Goal: Information Seeking & Learning: Understand process/instructions

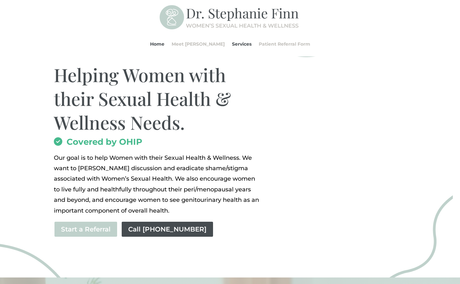
scroll to position [65, 0]
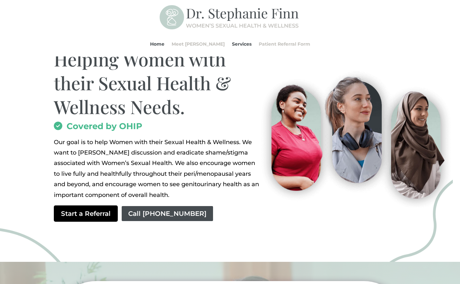
click at [94, 214] on link "Start a Referral" at bounding box center [86, 214] width 64 height 16
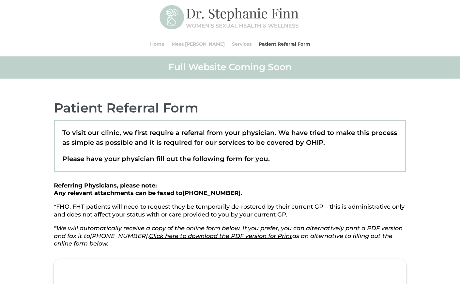
click at [215, 142] on p "To visit our clinic, we first require a referral from your physician. We have t…" at bounding box center [230, 141] width 336 height 26
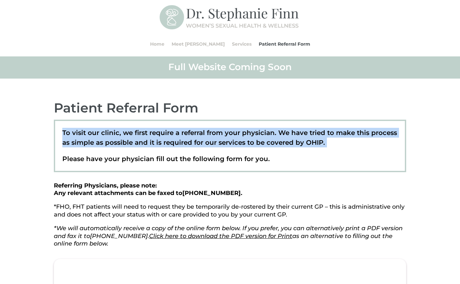
click at [215, 142] on p "To visit our clinic, we first require a referral from your physician. We have t…" at bounding box center [230, 141] width 336 height 26
click at [207, 141] on p "To visit our clinic, we first require a referral from your physician. We have t…" at bounding box center [230, 141] width 336 height 26
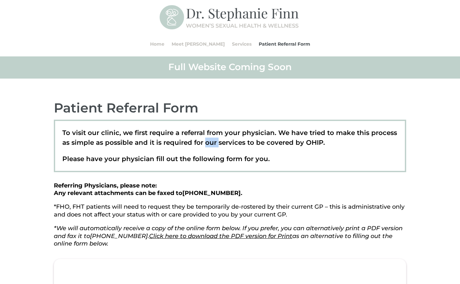
click at [207, 141] on p "To visit our clinic, we first require a referral from your physician. We have t…" at bounding box center [230, 141] width 336 height 26
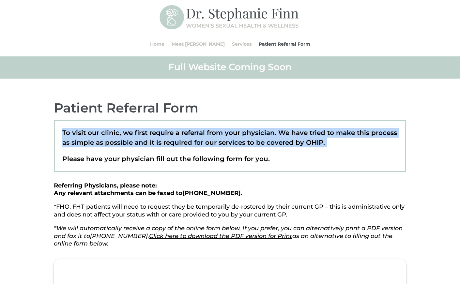
click at [207, 141] on p "To visit our clinic, we first require a referral from your physician. We have t…" at bounding box center [230, 141] width 336 height 26
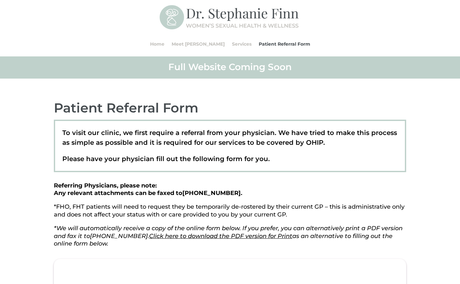
click at [257, 161] on p "Please have your physician fill out the following form for you." at bounding box center [230, 159] width 336 height 10
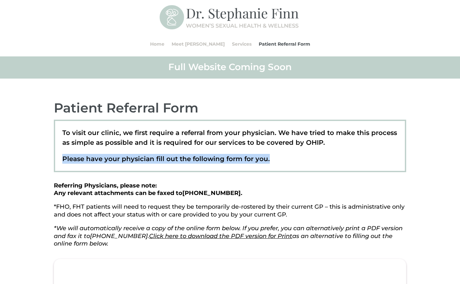
click at [256, 161] on p "Please have your physician fill out the following form for you." at bounding box center [230, 159] width 336 height 10
click at [278, 162] on p "Please have your physician fill out the following form for you." at bounding box center [230, 159] width 336 height 10
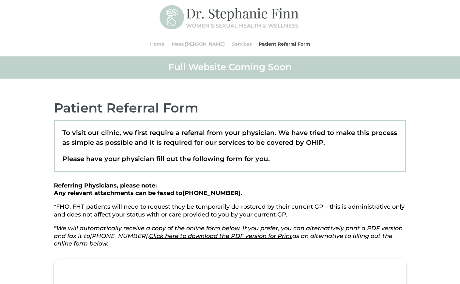
click at [325, 230] on em "*We will automatically receive a copy of the online form below. If you prefer, …" at bounding box center [228, 236] width 349 height 23
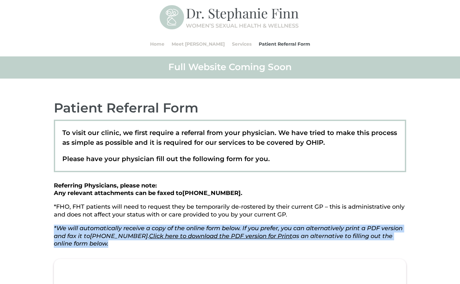
click at [325, 230] on em "*We will automatically receive a copy of the online form below. If you prefer, …" at bounding box center [228, 236] width 349 height 23
click at [372, 236] on em "*We will automatically receive a copy of the online form below. If you prefer, …" at bounding box center [228, 236] width 349 height 23
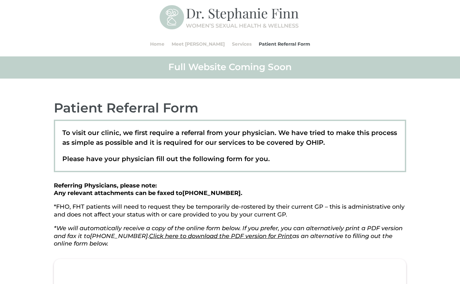
click at [233, 235] on link "Click here to download the PDF version for Print" at bounding box center [220, 236] width 143 height 7
click at [393, 100] on h2 "Patient Referral Form" at bounding box center [230, 110] width 353 height 20
click at [232, 45] on link "Services" at bounding box center [242, 44] width 20 height 25
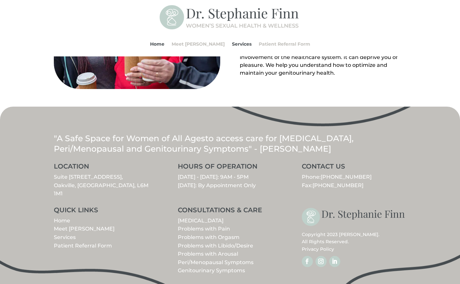
scroll to position [492, 0]
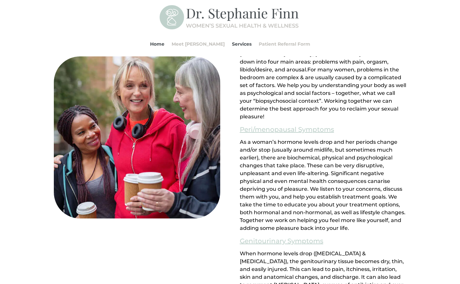
click at [351, 86] on span "For many women, problems in the bedroom are complex & are usually caused by a c…" at bounding box center [323, 93] width 167 height 53
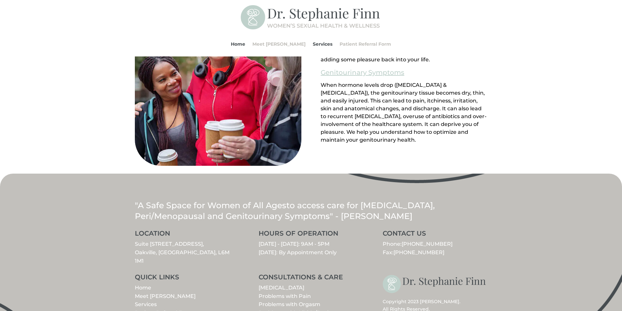
scroll to position [655, 0]
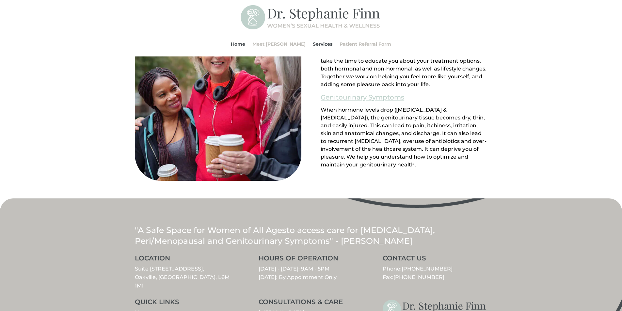
click at [372, 238] on span "to access care for [MEDICAL_DATA], Peri/Menopausal and Genitourinary Symptoms" …" at bounding box center [285, 235] width 300 height 21
click at [372, 237] on span "to access care for [MEDICAL_DATA], Peri/Menopausal and Genitourinary Symptoms" …" at bounding box center [285, 235] width 300 height 21
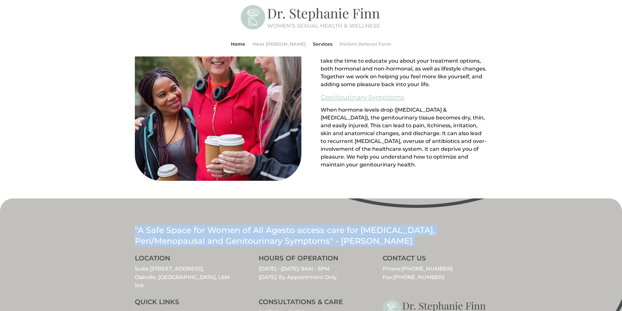
click at [372, 237] on span "to access care for [MEDICAL_DATA], Peri/Menopausal and Genitourinary Symptoms" …" at bounding box center [285, 235] width 300 height 21
click at [460, 231] on p ""A Safe Space for Women of All Ages to access care for [MEDICAL_DATA], Peri/Men…" at bounding box center [311, 235] width 353 height 21
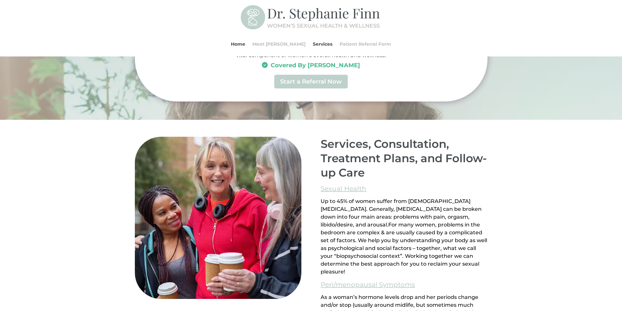
scroll to position [263, 0]
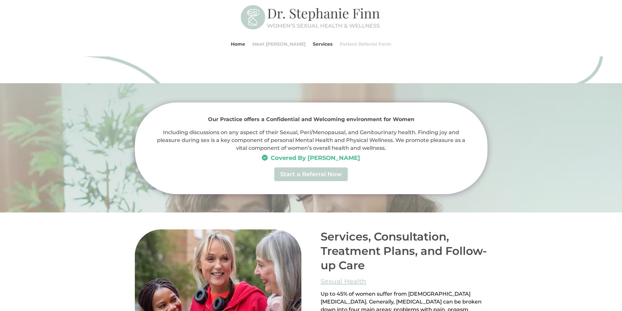
click at [345, 43] on link "Patient Referral Form" at bounding box center [366, 44] width 52 height 25
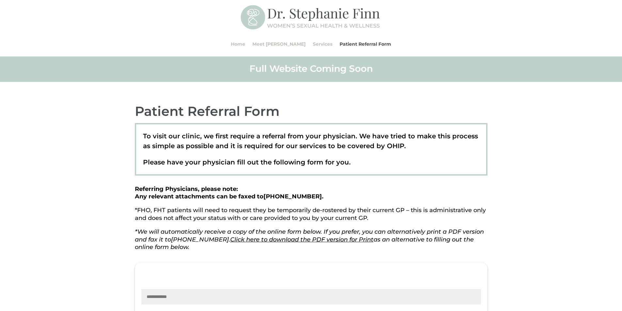
click at [325, 147] on p "To visit our clinic, we first require a referral from your physician. We have t…" at bounding box center [311, 144] width 336 height 26
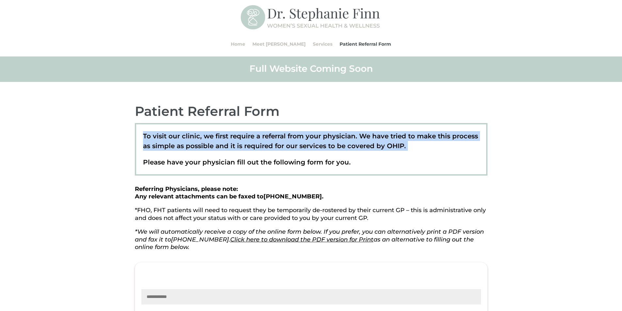
click at [325, 147] on p "To visit our clinic, we first require a referral from your physician. We have t…" at bounding box center [311, 144] width 336 height 26
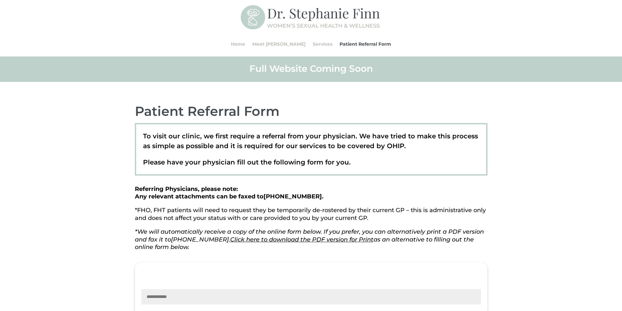
click at [406, 166] on p "Please have your physician fill out the following form for you." at bounding box center [311, 162] width 336 height 10
click at [226, 135] on p "To visit our clinic, we first require a referral from your physician. We have t…" at bounding box center [311, 144] width 336 height 26
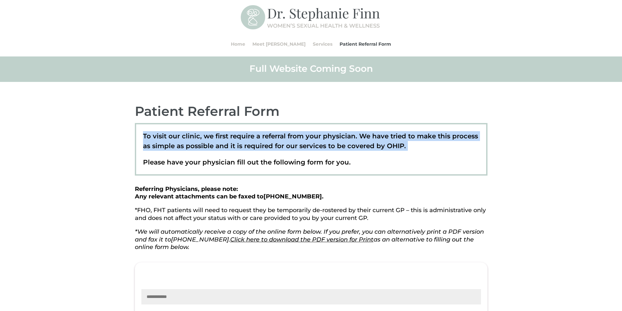
click at [226, 135] on p "To visit our clinic, we first require a referral from your physician. We have t…" at bounding box center [311, 144] width 336 height 26
click at [144, 140] on p "To visit our clinic, we first require a referral from your physician. We have t…" at bounding box center [311, 144] width 336 height 26
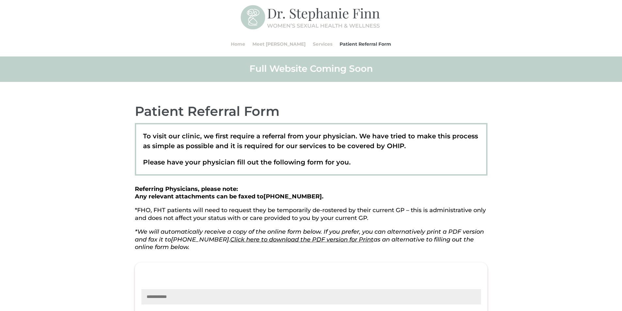
scroll to position [65, 0]
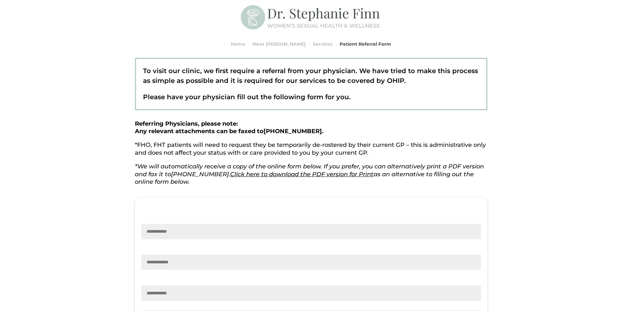
click at [412, 154] on p "*FHO, FHT patients will need to request they be temporarily de-rostered by thei…" at bounding box center [311, 152] width 353 height 22
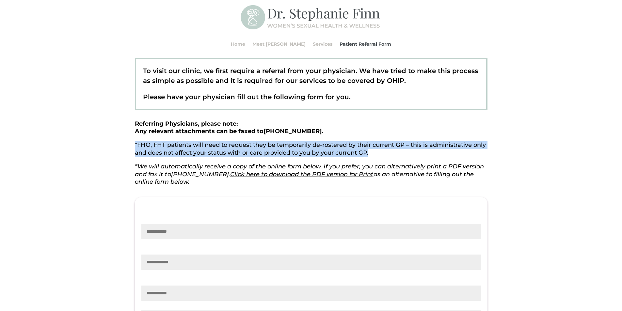
click at [412, 154] on p "*FHO, FHT patients will need to request they be temporarily de-rostered by thei…" at bounding box center [311, 152] width 353 height 22
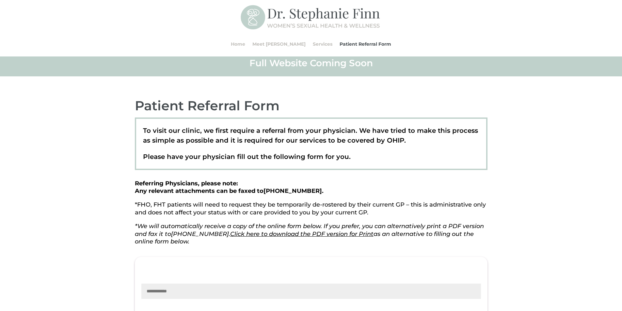
scroll to position [0, 0]
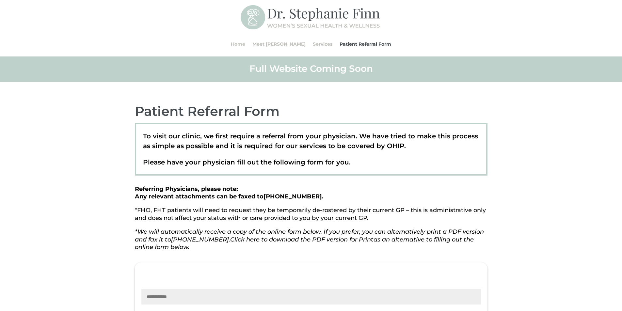
click at [322, 68] on h2 "Full Website Coming Soon" at bounding box center [311, 70] width 353 height 15
click at [426, 74] on h2 "Full Website Coming Soon" at bounding box center [311, 70] width 353 height 15
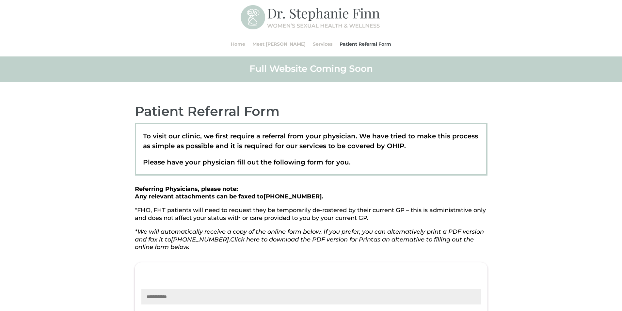
click at [425, 72] on h2 "Full Website Coming Soon" at bounding box center [311, 70] width 353 height 15
click at [369, 168] on div "To visit our clinic, we first require a referral from your physician. We have t…" at bounding box center [311, 149] width 353 height 53
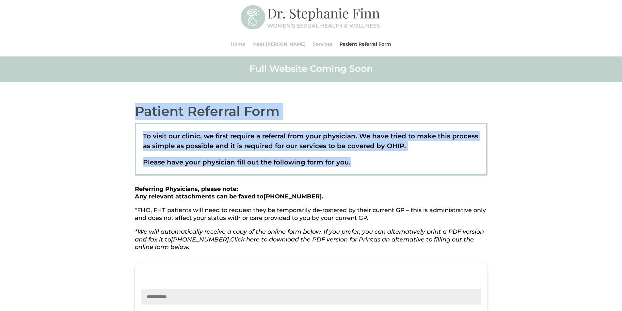
drag, startPoint x: 370, startPoint y: 165, endPoint x: 101, endPoint y: 107, distance: 275.4
click at [145, 107] on h2 "Patient Referral Form" at bounding box center [311, 113] width 353 height 20
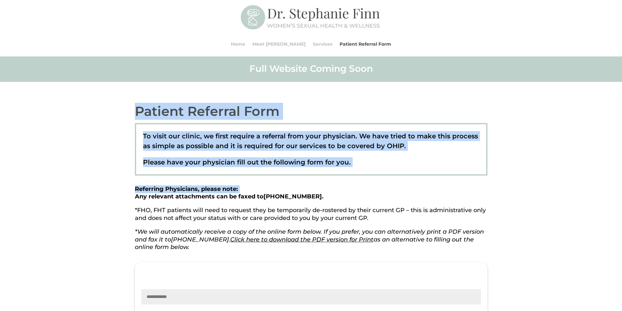
drag, startPoint x: 133, startPoint y: 109, endPoint x: 406, endPoint y: 179, distance: 282.1
click at [414, 178] on div "Patient Referral Form To visit our clinic, we first require a referral from you…" at bounding box center [311, 177] width 353 height 149
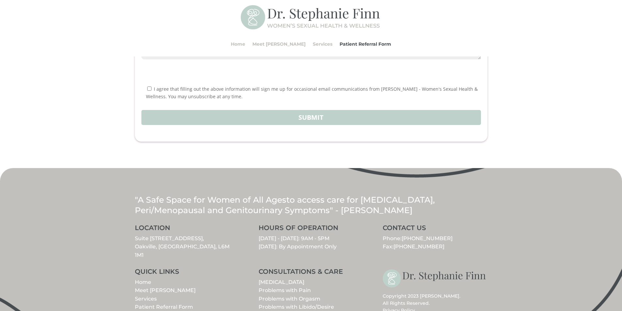
scroll to position [799, 0]
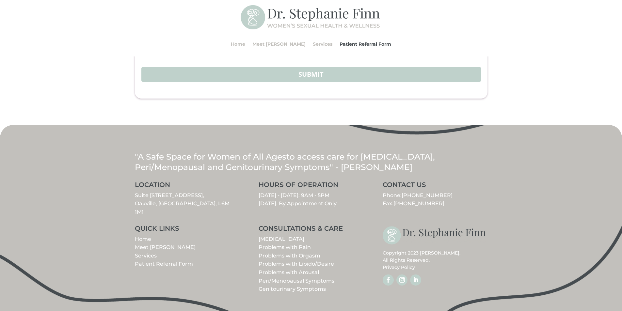
click at [326, 280] on link "Peri/Menopausal Symptoms" at bounding box center [297, 281] width 76 height 6
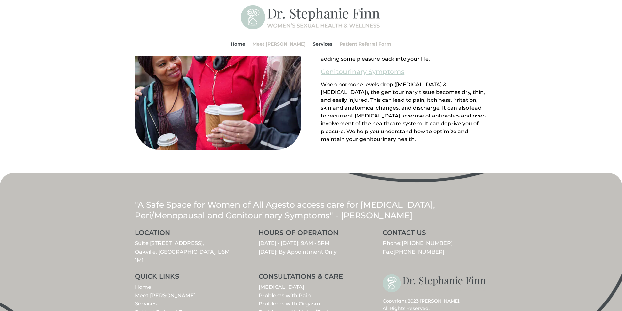
scroll to position [721, 0]
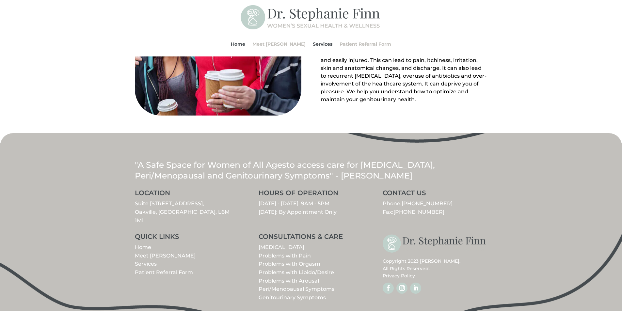
click at [388, 171] on span "to access care for [MEDICAL_DATA], Peri/Menopausal and Genitourinary Symptoms" …" at bounding box center [285, 170] width 300 height 21
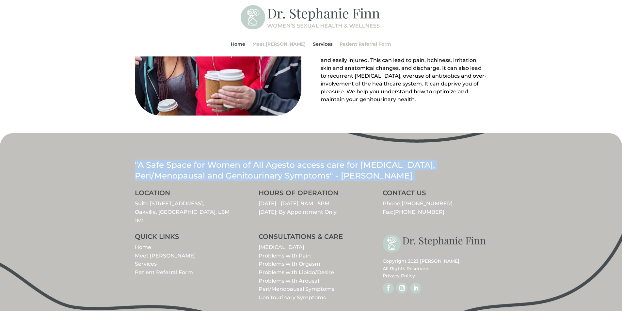
click at [388, 171] on span "to access care for [MEDICAL_DATA], Peri/Menopausal and Genitourinary Symptoms" …" at bounding box center [285, 170] width 300 height 21
click at [448, 181] on p ""A Safe Space for Women of All Ages to access care for [MEDICAL_DATA], Peri/Men…" at bounding box center [311, 170] width 353 height 21
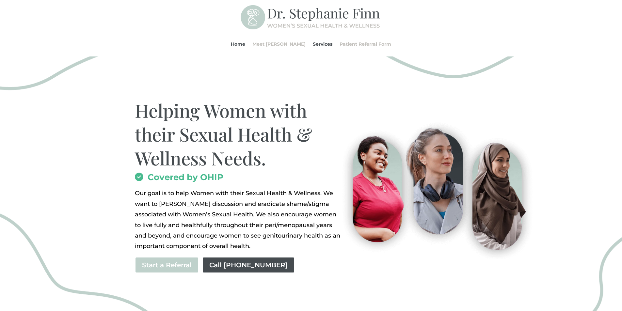
scroll to position [0, 0]
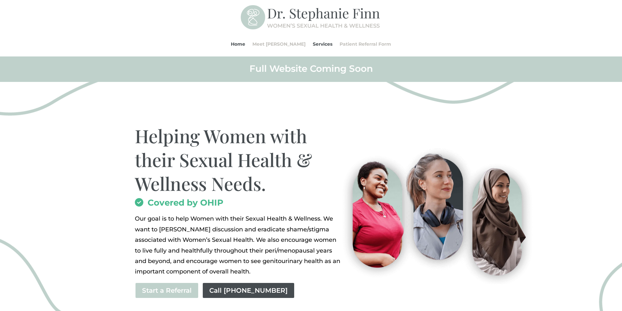
click at [380, 69] on h2 "Full Website Coming Soon" at bounding box center [311, 70] width 353 height 15
click at [398, 57] on div "Full Website Coming Soon" at bounding box center [311, 68] width 622 height 25
click at [392, 71] on h2 "Full Website Coming Soon" at bounding box center [311, 70] width 353 height 15
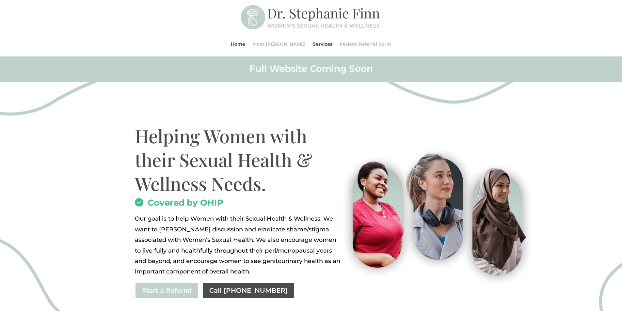
click at [392, 71] on h2 "Full Website Coming Soon" at bounding box center [311, 70] width 353 height 15
click at [346, 71] on h2 "Full Website Coming Soon" at bounding box center [311, 70] width 353 height 15
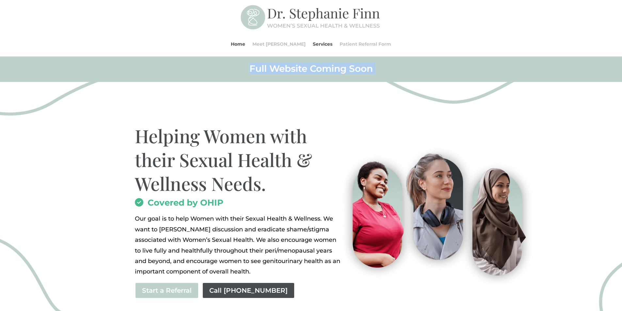
click at [471, 151] on img at bounding box center [435, 214] width 202 height 140
click at [417, 74] on h2 "Full Website Coming Soon" at bounding box center [311, 70] width 353 height 15
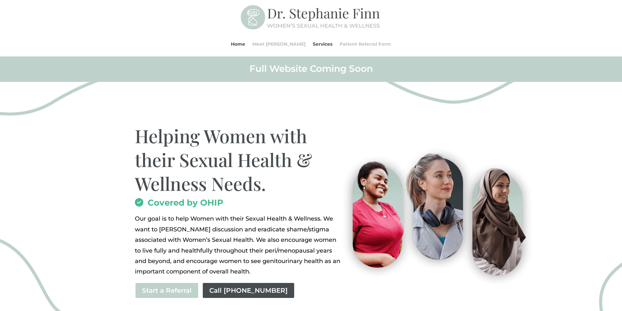
click at [433, 110] on div "Helping Women with their Sexual Health & Wellness Needs. Covered by OHIP Our go…" at bounding box center [311, 214] width 622 height 265
